Goal: Information Seeking & Learning: Compare options

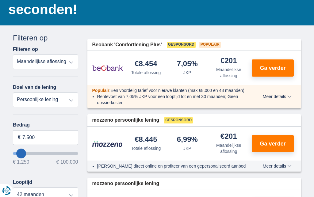
scroll to position [77, 0]
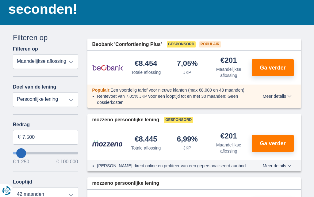
type input "14.250"
type input "14250"
type input "19.250"
type input "19250"
type input "22.250"
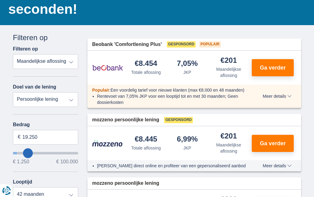
type input "22250"
type input "25.250"
type input "25250"
type input "26.250"
type input "26250"
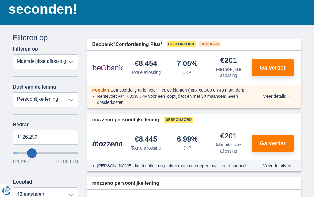
type input "27.250"
type input "27250"
select select "120"
type input "29.250"
type input "29250"
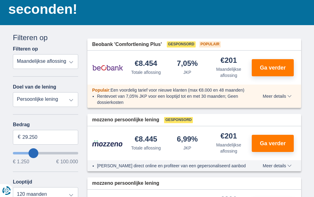
type input "30.250"
type input "30250"
type input "31.250"
type input "31250"
type input "33.250"
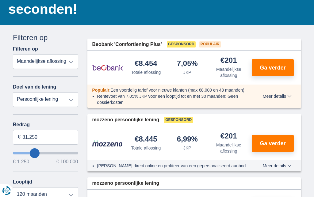
type input "33250"
type input "34.250"
type input "34250"
type input "35.250"
type input "35250"
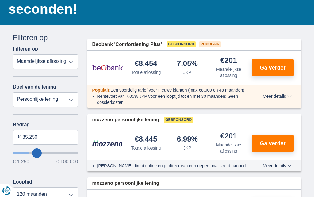
type input "26.250"
type input "26250"
type input "22.250"
type input "22250"
type input "21.250"
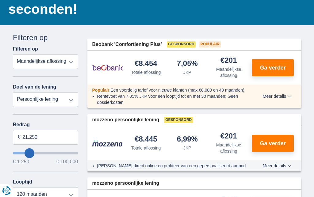
type input "21250"
type input "20.250"
type input "20250"
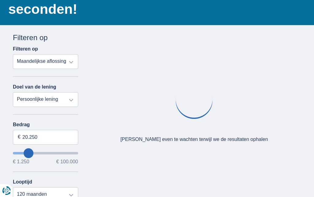
type input "19.250"
type input "19250"
select select "84"
type input "18.250"
type input "18250"
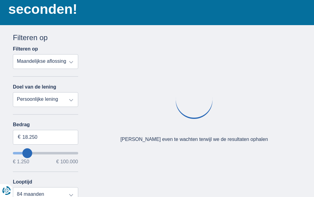
type input "17.250"
type input "17250"
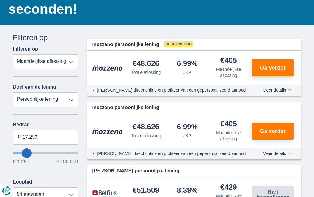
type input "15.250"
type input "15250"
type input "14.250"
type input "14250"
select select "60"
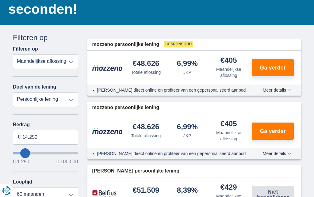
type input "13.250"
type input "13250"
type input "12.250"
type input "12250"
type input "13.250"
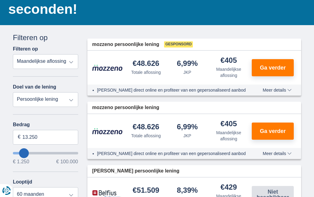
type input "13250"
type input "14.250"
type input "14250"
type input "15.250"
type input "15250"
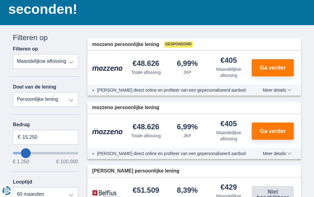
select select "84"
type input "15250"
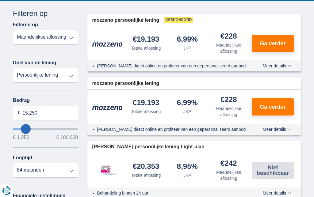
scroll to position [101, 0]
